Goal: Browse casually: Explore the website without a specific task or goal

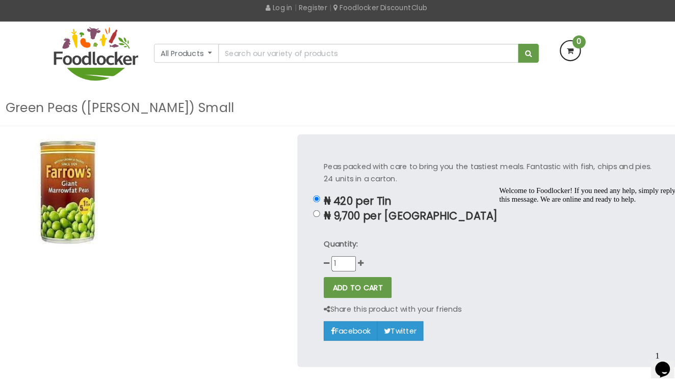
scroll to position [38, 0]
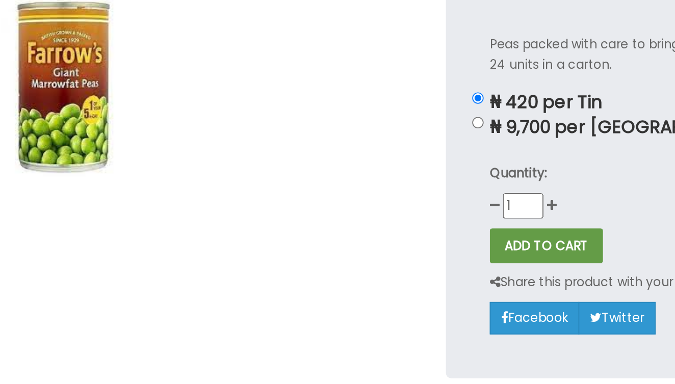
click at [67, 89] on img at bounding box center [72, 146] width 115 height 115
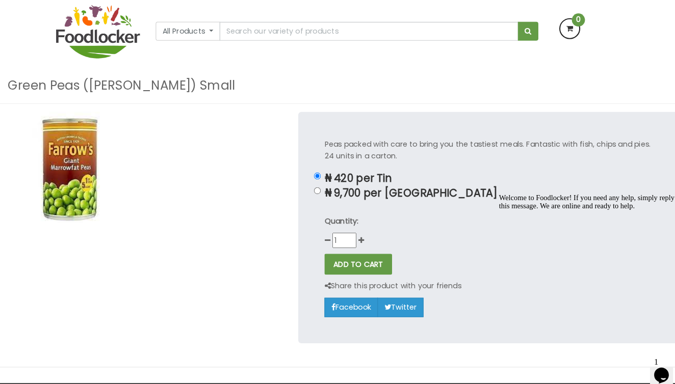
scroll to position [81, 0]
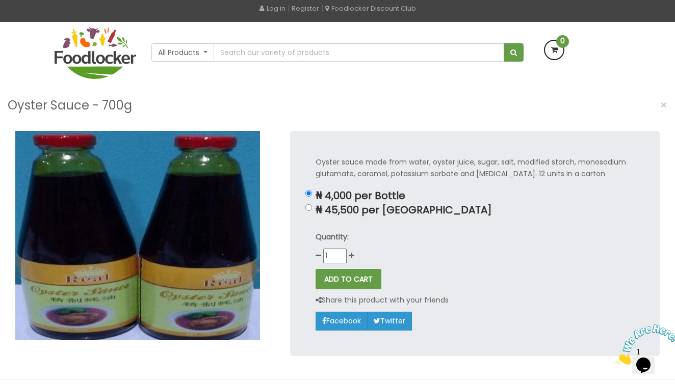
scroll to position [66, 0]
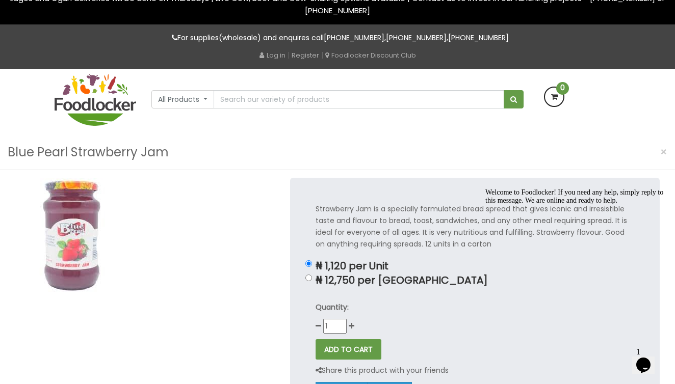
scroll to position [18, 0]
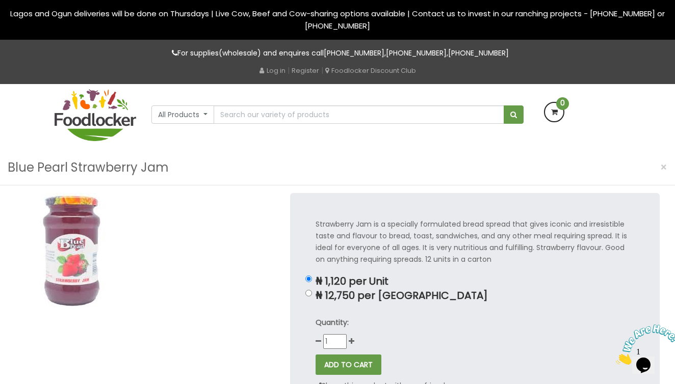
scroll to position [7, 0]
